Goal: Find specific page/section: Find specific page/section

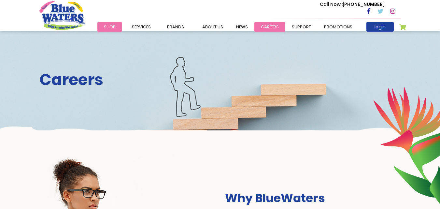
click at [268, 26] on link "careers" at bounding box center [269, 26] width 31 height 9
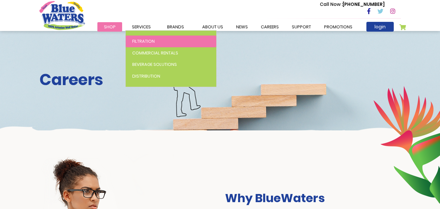
click at [143, 43] on span "Filtration" at bounding box center [143, 41] width 22 height 6
